Goal: Contribute content: Add original content to the website for others to see

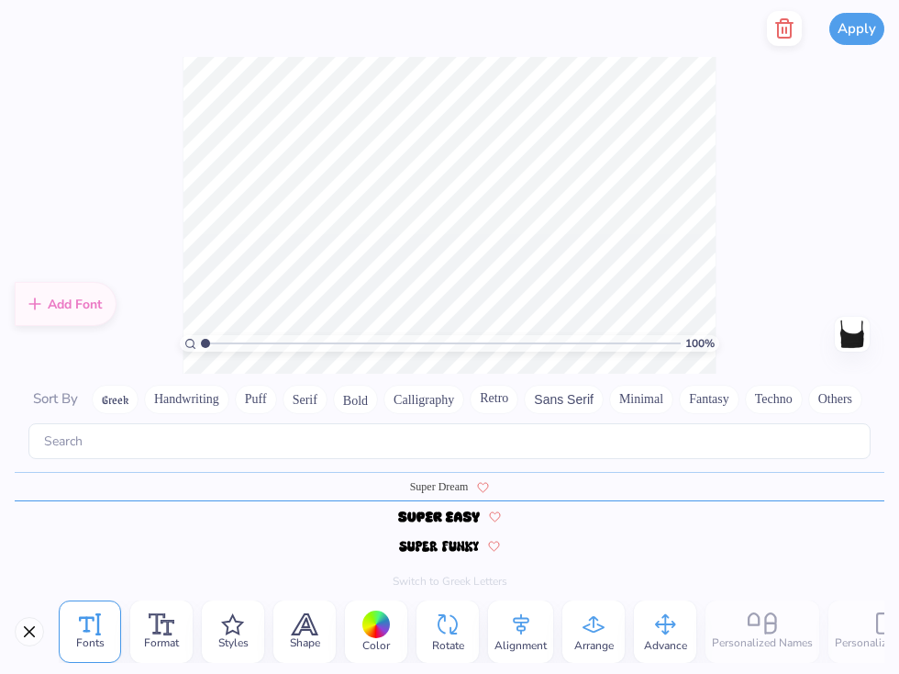
scroll to position [0, 1]
type textarea "C.U.T.E."
click at [794, 108] on div "100 % Need help? Chat with us. Back" at bounding box center [449, 215] width 899 height 317
type textarea "C.U.T.E."
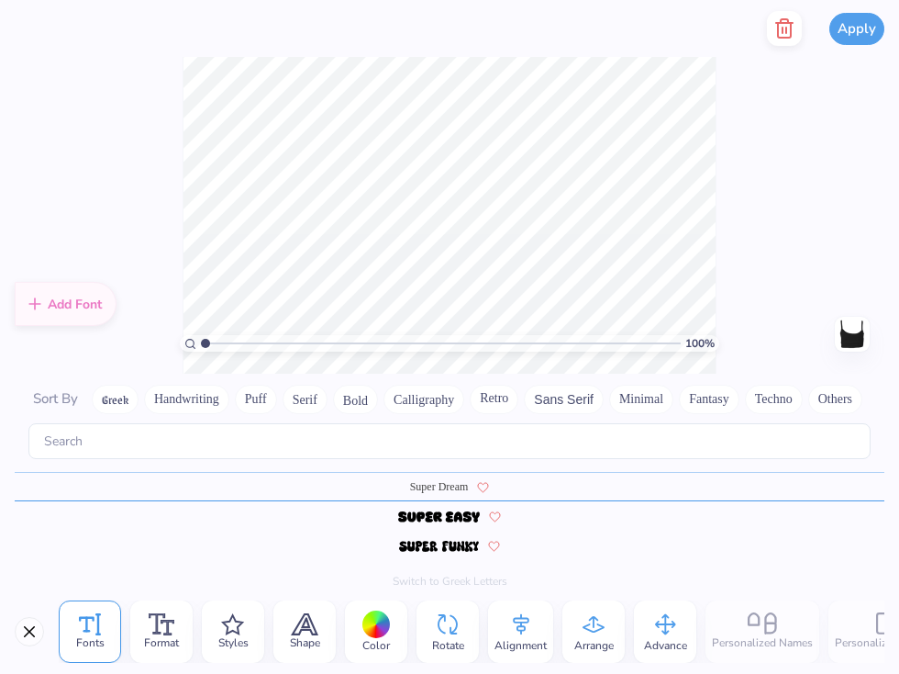
click at [809, 245] on div "100 % Need help? Chat with us. Back" at bounding box center [449, 215] width 899 height 317
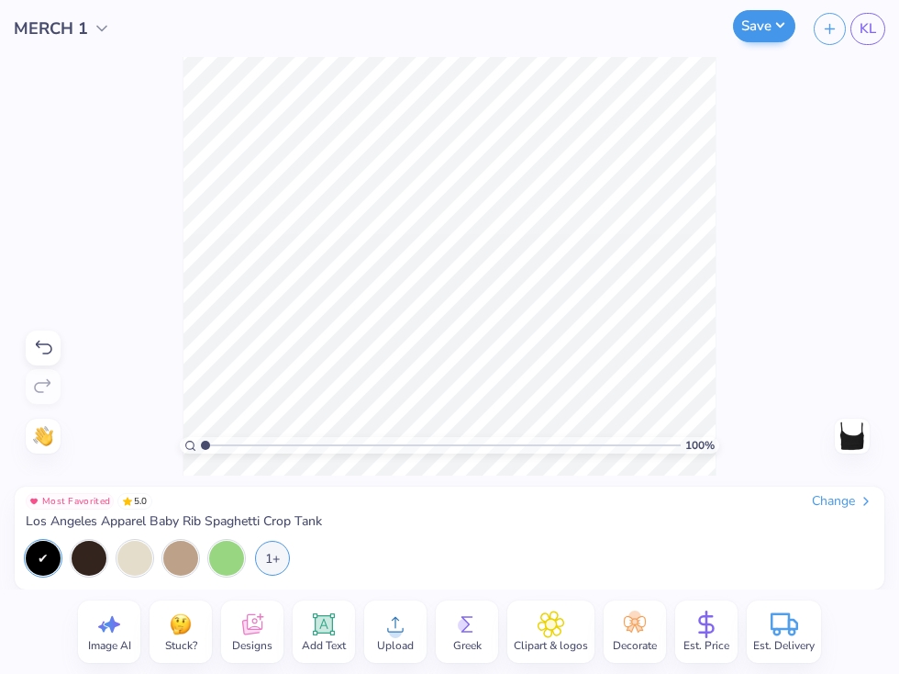
click at [754, 31] on button "Save" at bounding box center [764, 26] width 62 height 32
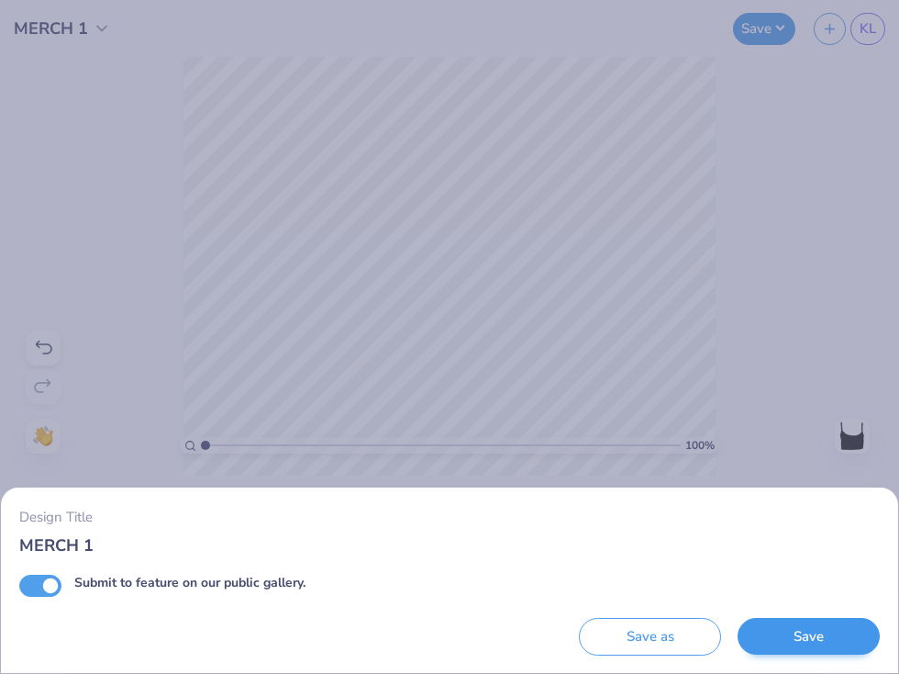
click at [784, 639] on button "Save" at bounding box center [809, 637] width 142 height 38
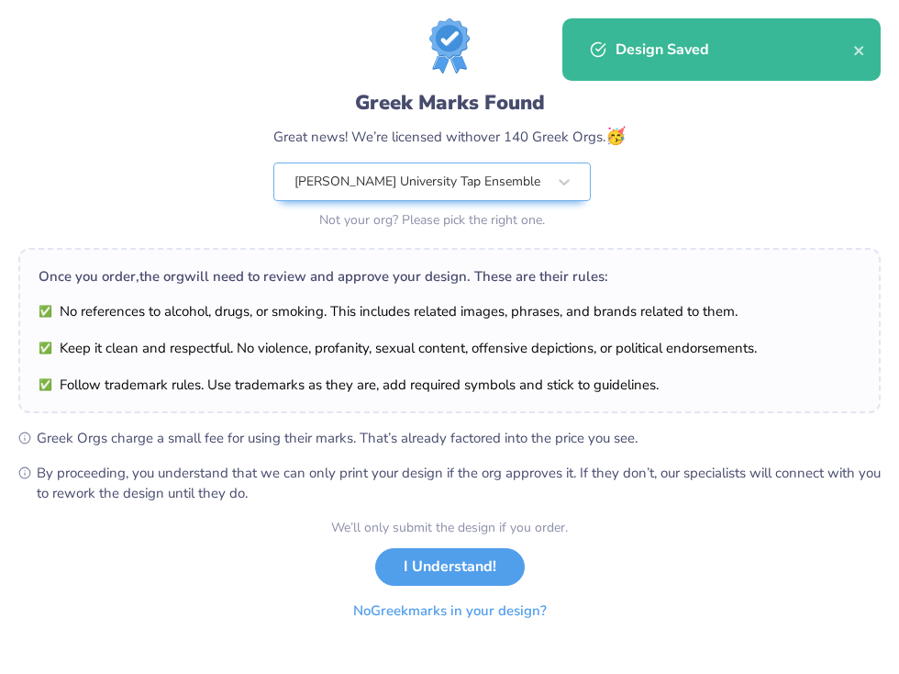
click at [443, 608] on button "No Greek marks in your design?" at bounding box center [450, 611] width 225 height 38
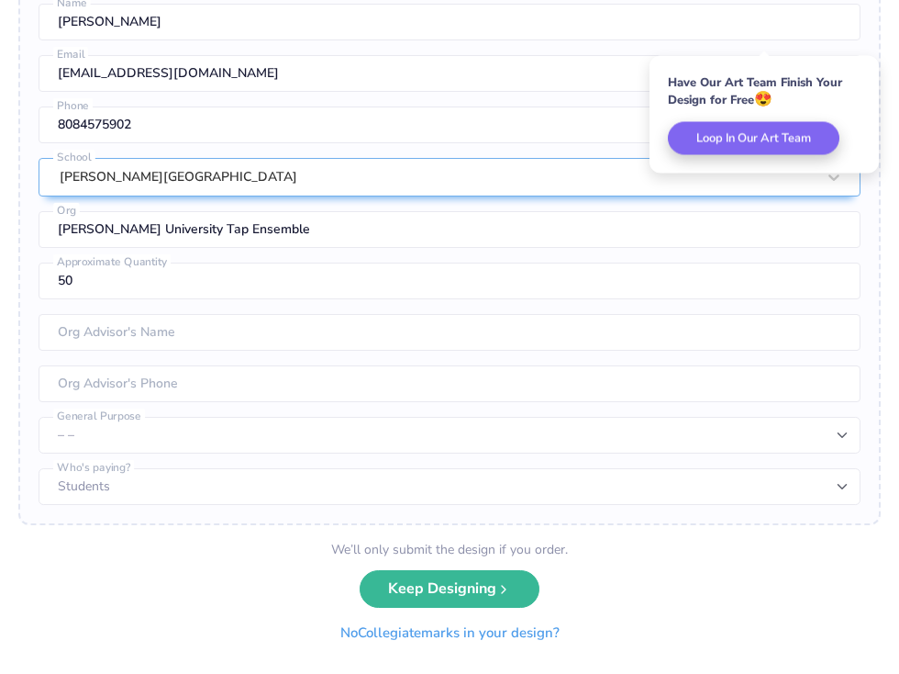
scroll to position [418, 0]
click at [521, 635] on button "No Collegiate marks in your design?" at bounding box center [450, 634] width 251 height 38
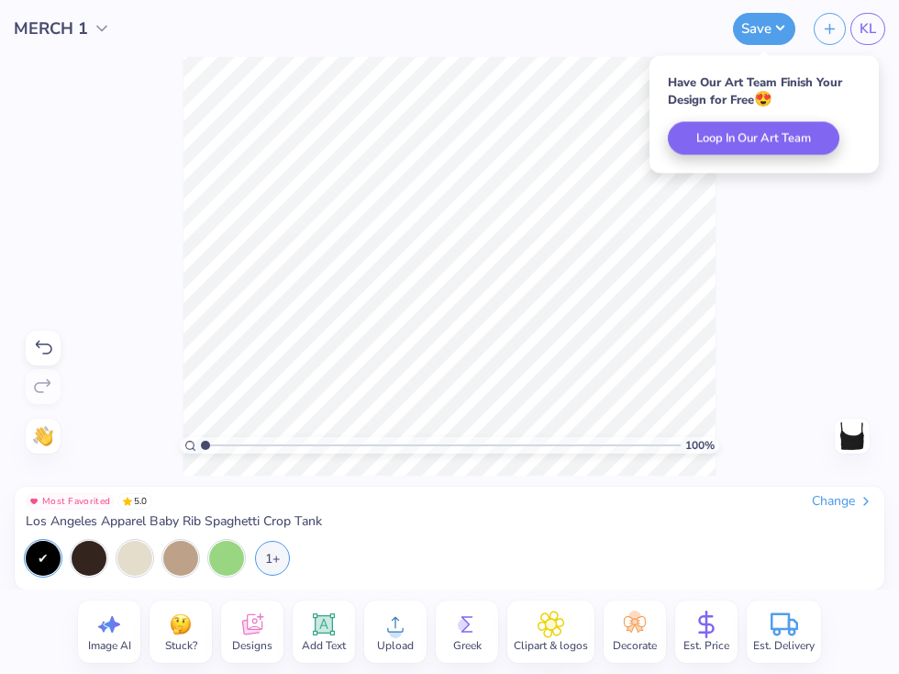
scroll to position [0, 0]
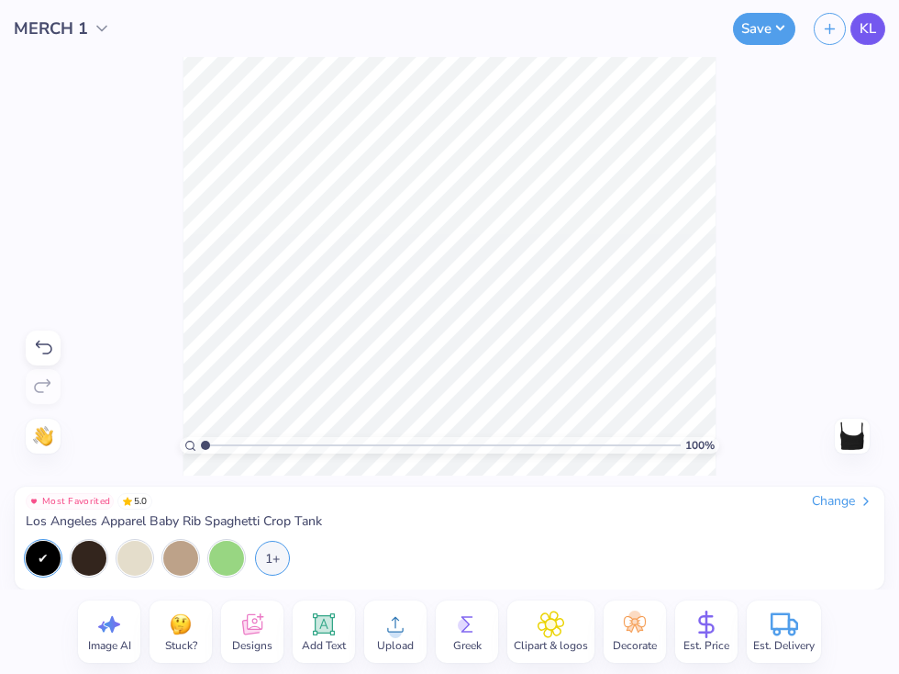
click at [873, 32] on span "KL" at bounding box center [868, 28] width 17 height 21
